Goal: Use online tool/utility: Utilize a website feature to perform a specific function

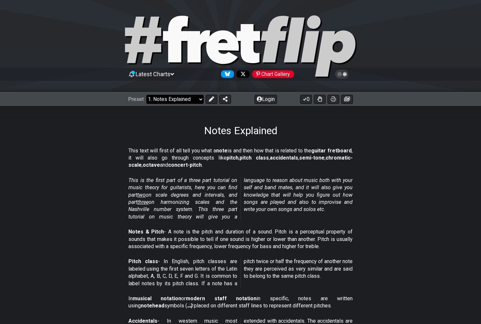
click at [201, 98] on select "Welcome to #fretflip! Initial Preset Custom Preset Minor Pentatonic Major Penta…" at bounding box center [174, 99] width 57 height 9
click at [146, 95] on select "Welcome to #fretflip! Initial Preset Custom Preset Minor Pentatonic Major Penta…" at bounding box center [174, 99] width 57 height 9
select select "/welcome"
select select "C"
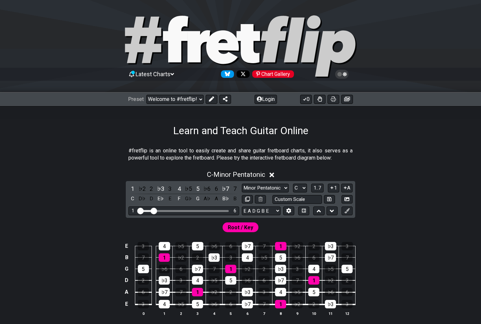
drag, startPoint x: 177, startPoint y: 212, endPoint x: 155, endPoint y: 209, distance: 22.0
click at [155, 210] on input "Visible fret range" at bounding box center [183, 210] width 93 height 0
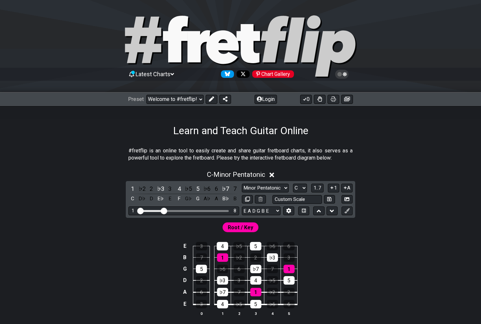
drag, startPoint x: 154, startPoint y: 209, endPoint x: 164, endPoint y: 208, distance: 10.1
click at [164, 210] on input "Visible fret range" at bounding box center [183, 210] width 93 height 0
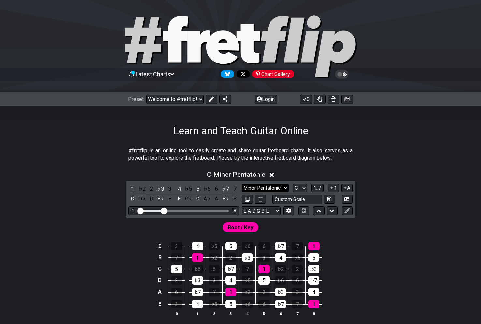
click at [283, 187] on select "Minor Pentatonic Click to edit Minor Pentatonic Major Pentatonic Minor Blues Ma…" at bounding box center [265, 188] width 47 height 9
click at [304, 188] on select "A♭ A A♯ B♭ B C C♯ D♭ D D♯ E♭ E F F♯ G♭ G G♯" at bounding box center [300, 188] width 14 height 9
click at [200, 99] on select "Welcome to #fretflip! Initial Preset Custom Preset Minor Pentatonic Major Penta…" at bounding box center [174, 99] width 57 height 9
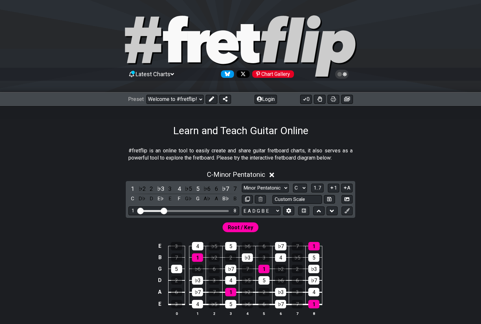
click at [146, 95] on select "Welcome to #fretflip! Initial Preset Custom Preset Minor Pentatonic Major Penta…" at bounding box center [174, 99] width 57 height 9
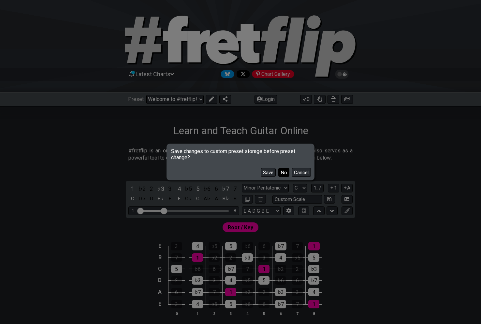
click at [281, 173] on button "No" at bounding box center [283, 172] width 11 height 9
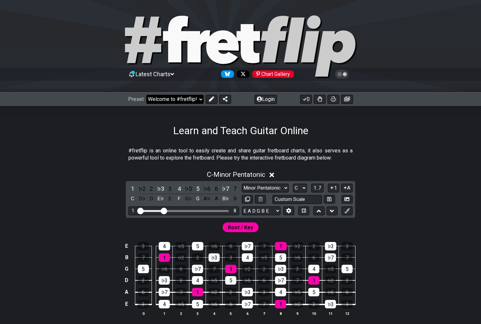
click at [201, 96] on select "Welcome to #fretflip! Initial Preset Custom Preset Minor Pentatonic Major Penta…" at bounding box center [174, 99] width 57 height 9
click at [146, 95] on select "Welcome to #fretflip! Initial Preset Custom Preset Minor Pentatonic Major Penta…" at bounding box center [174, 99] width 57 height 9
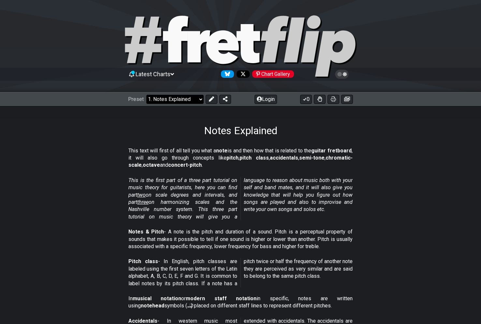
click at [200, 100] on select "Welcome to #fretflip! Initial Preset Custom Preset Minor Pentatonic Major Penta…" at bounding box center [174, 99] width 57 height 9
click at [146, 95] on select "Welcome to #fretflip! Initial Preset Custom Preset Minor Pentatonic Major Penta…" at bounding box center [174, 99] width 57 height 9
select select "/guitar-scales-generator"
select select "A"
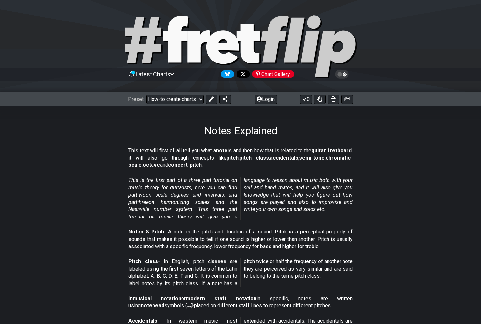
select select "A"
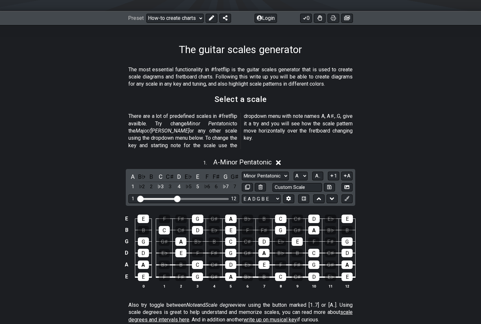
scroll to position [98, 0]
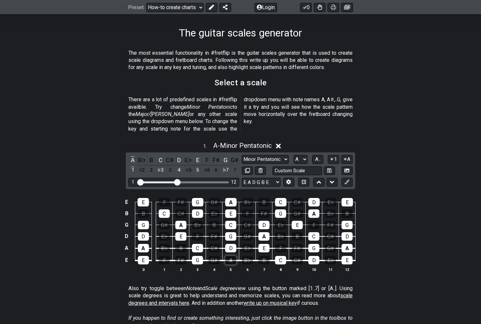
click at [229, 256] on div "A" at bounding box center [230, 260] width 11 height 8
click at [227, 256] on div "A" at bounding box center [230, 260] width 11 height 8
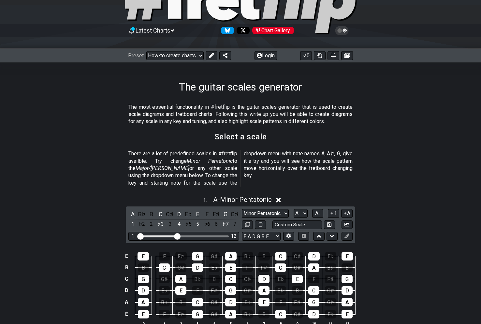
scroll to position [33, 0]
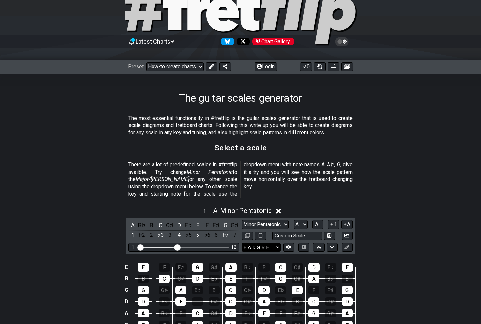
click at [277, 243] on select "E A D G B E E A D G B E E A D G B E B E A D F♯ B A D G C E A D A D G B E E♭ A♭ …" at bounding box center [261, 247] width 39 height 9
drag, startPoint x: 169, startPoint y: 149, endPoint x: 157, endPoint y: 112, distance: 39.1
click at [156, 112] on div "The most essential functionality in #fretflip is the guitar scales generator th…" at bounding box center [240, 127] width 224 height 30
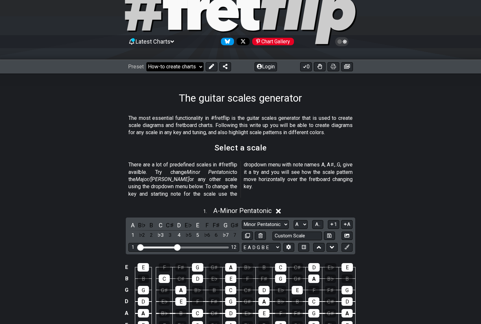
click at [201, 65] on select "Welcome to #fretflip! Initial Preset Custom Preset Minor Pentatonic Major Penta…" at bounding box center [174, 66] width 57 height 9
click at [243, 147] on h2 "Select a scale" at bounding box center [240, 147] width 52 height 7
